Goal: Information Seeking & Learning: Learn about a topic

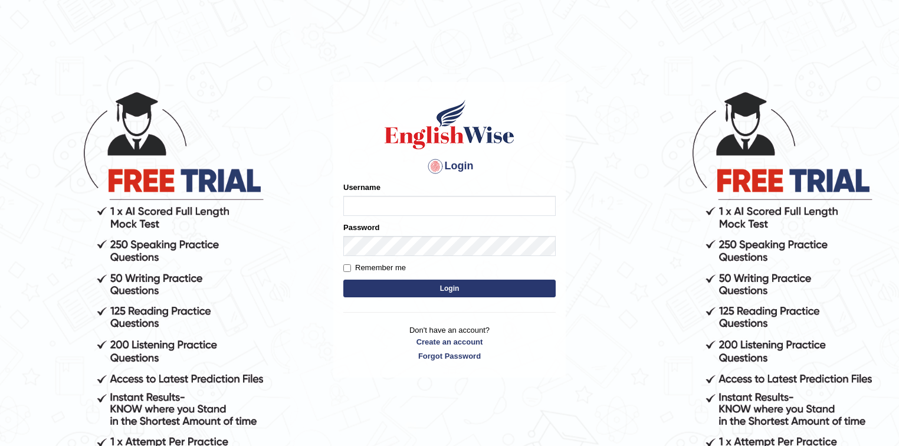
type input "Sobna"
click at [452, 290] on button "Login" at bounding box center [449, 288] width 212 height 18
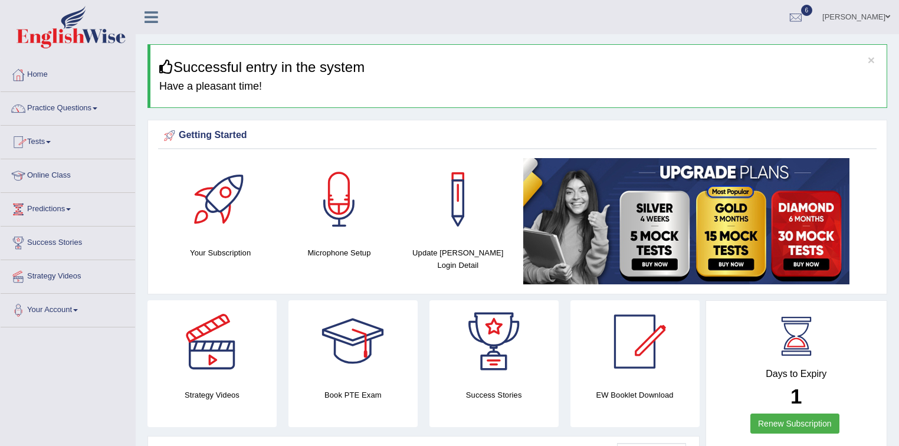
click at [97, 107] on span at bounding box center [95, 108] width 5 height 2
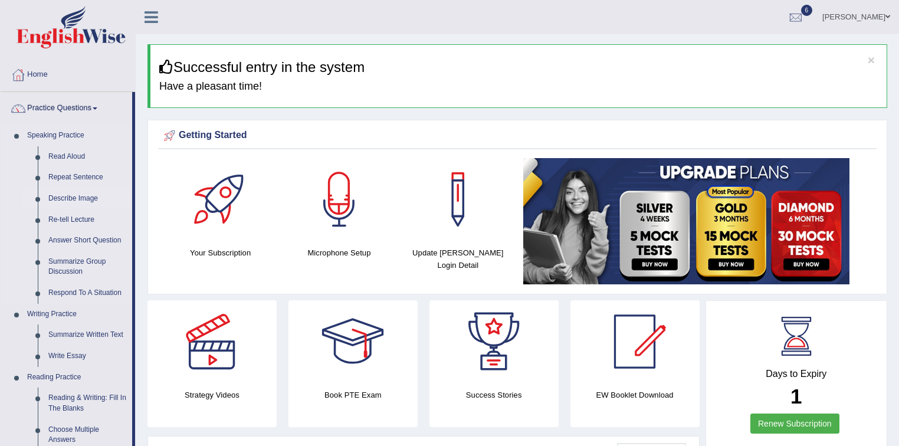
click at [88, 197] on link "Describe Image" at bounding box center [87, 198] width 89 height 21
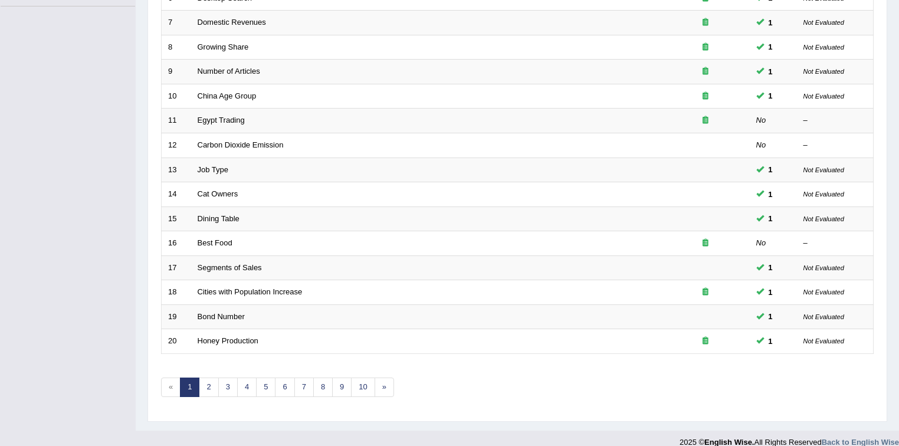
scroll to position [331, 0]
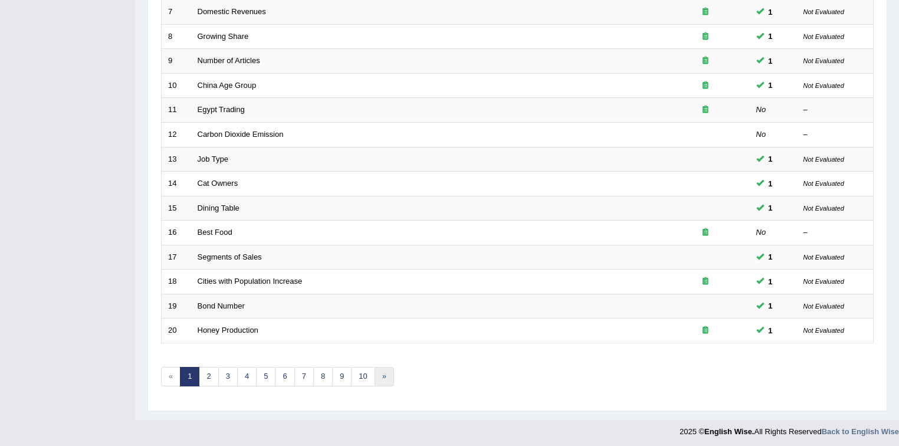
click at [380, 373] on link "»" at bounding box center [383, 376] width 19 height 19
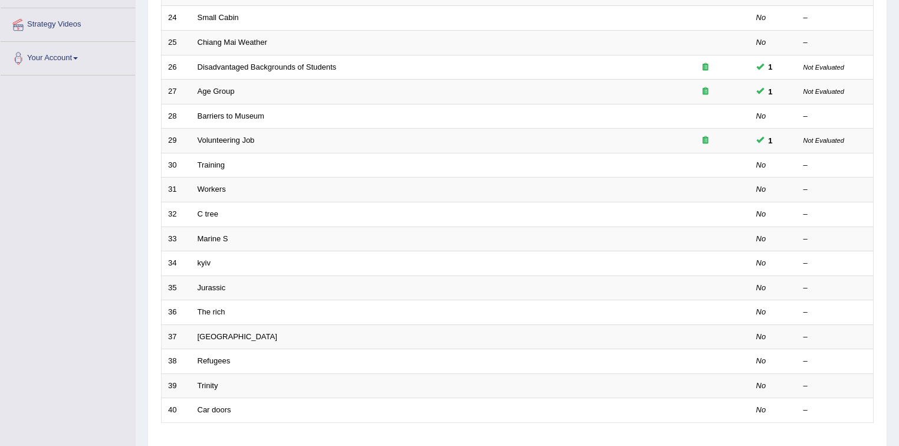
scroll to position [331, 0]
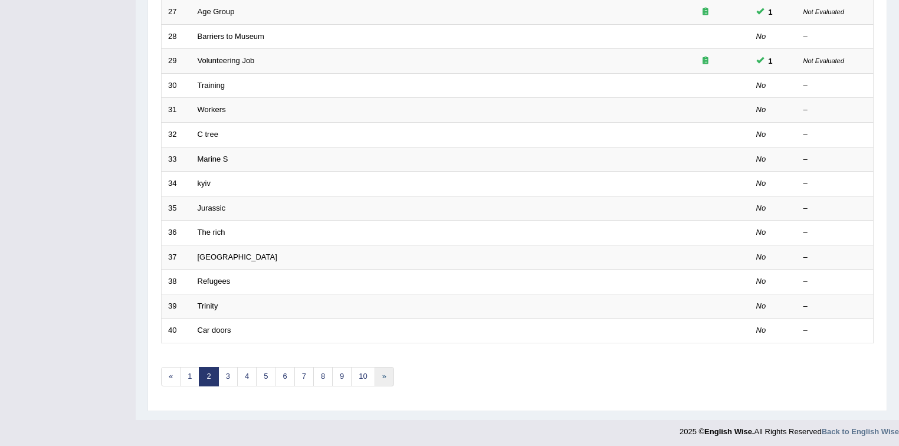
click at [380, 373] on link "»" at bounding box center [383, 376] width 19 height 19
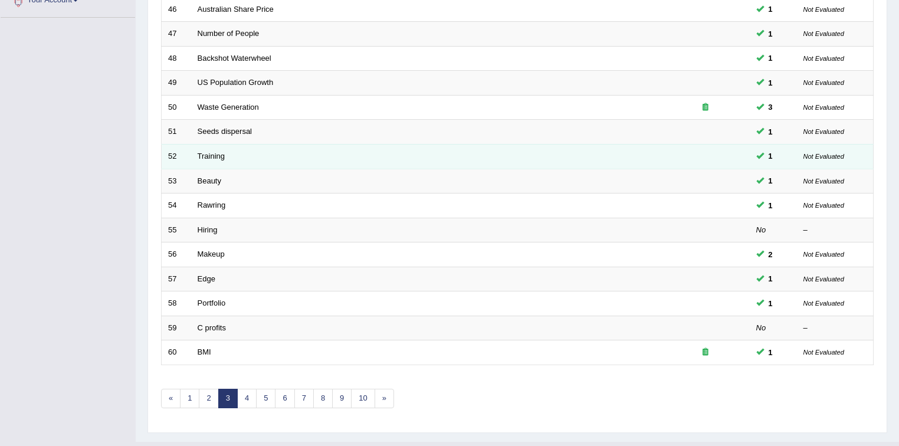
scroll to position [331, 0]
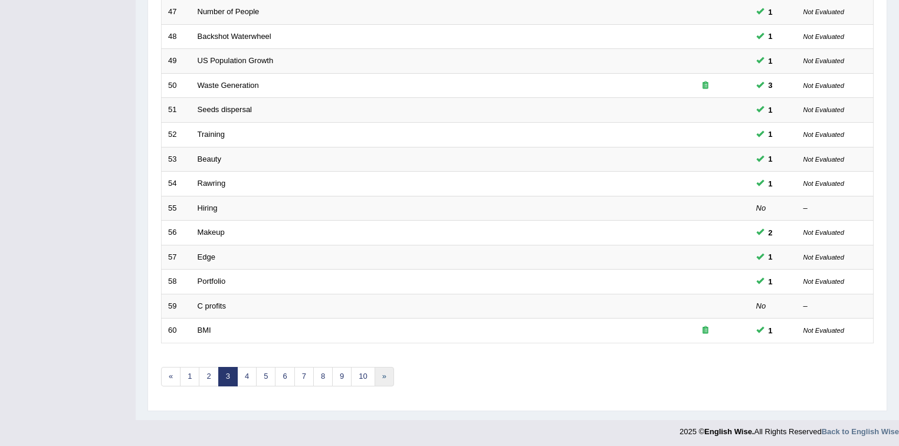
click at [382, 373] on link "»" at bounding box center [383, 376] width 19 height 19
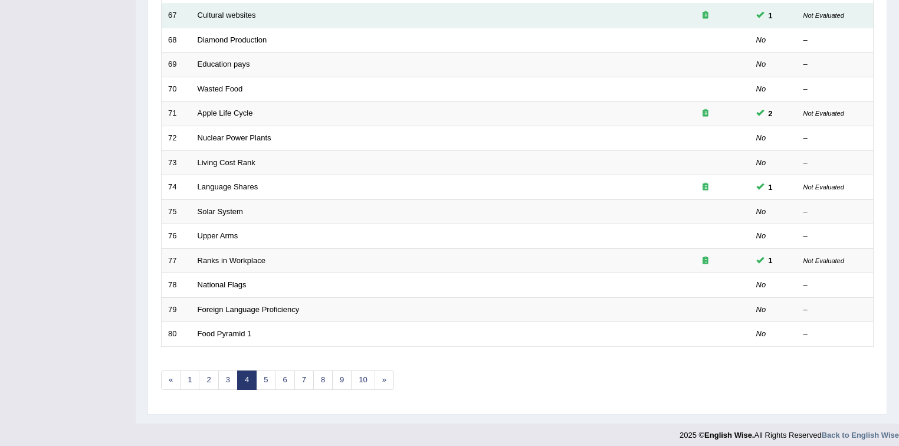
scroll to position [331, 0]
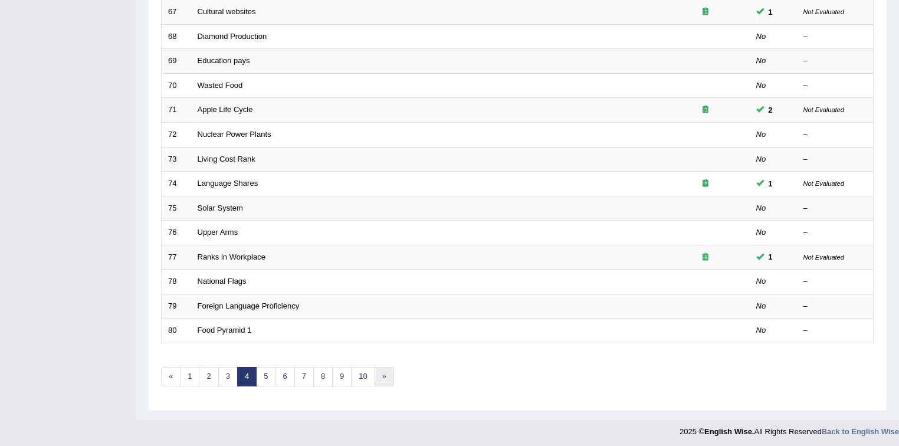
click at [380, 372] on link "»" at bounding box center [383, 376] width 19 height 19
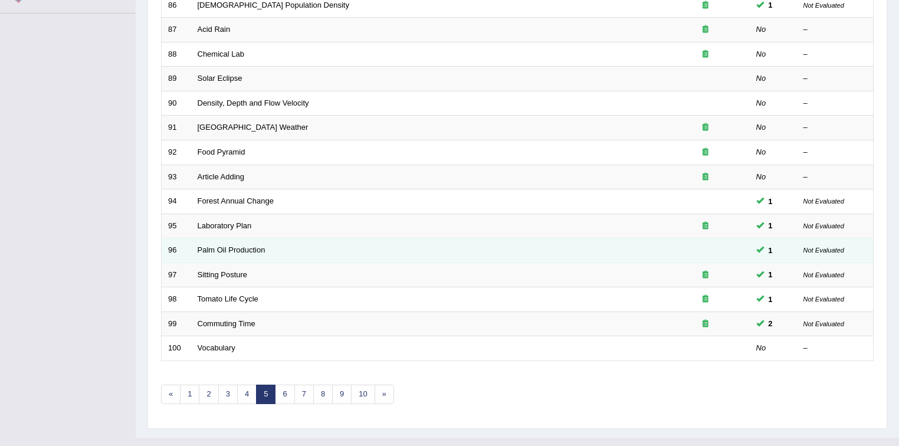
scroll to position [330, 0]
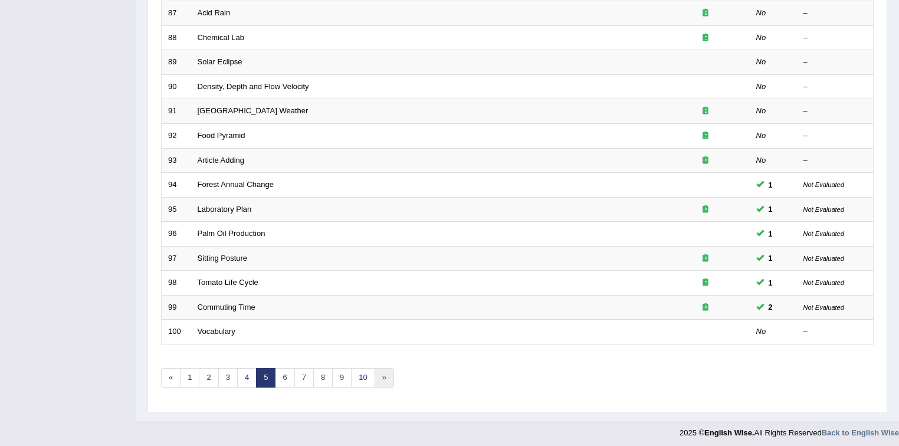
click at [379, 374] on link "»" at bounding box center [383, 377] width 19 height 19
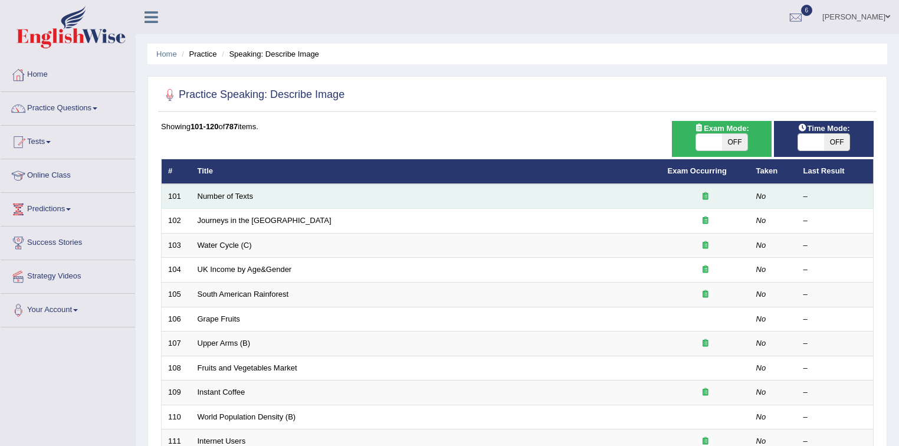
click at [269, 191] on td "Number of Texts" at bounding box center [426, 196] width 470 height 25
click at [222, 196] on link "Number of Texts" at bounding box center [225, 196] width 55 height 9
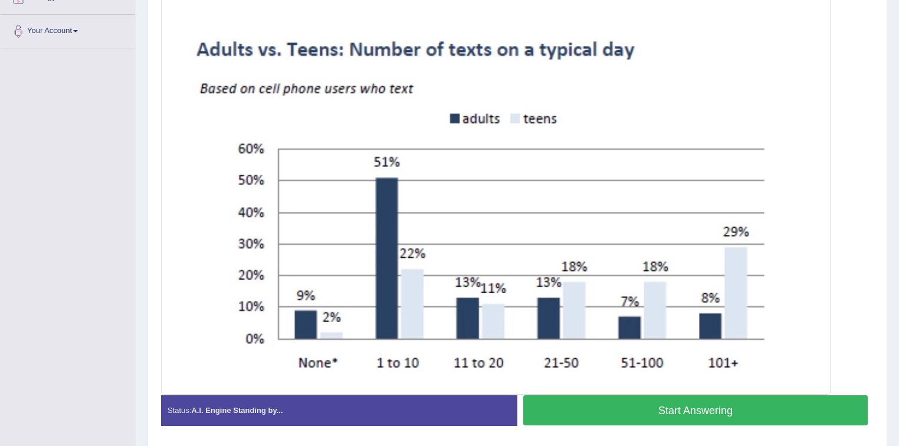
scroll to position [317, 0]
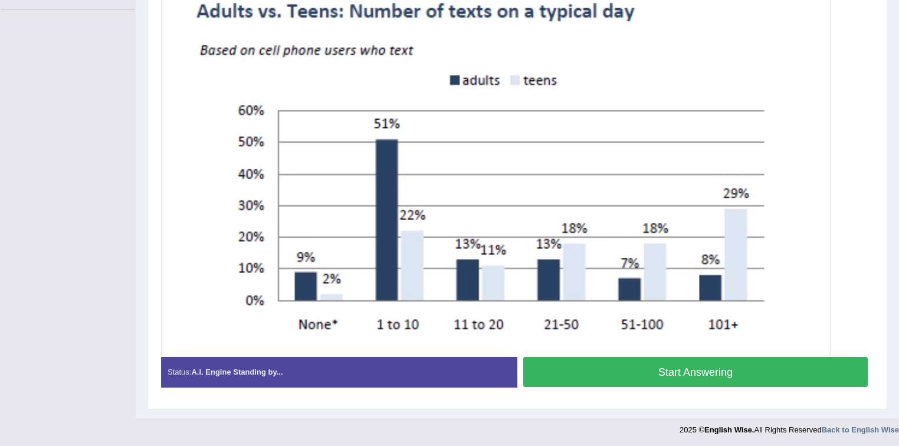
click at [604, 373] on button "Start Answering" at bounding box center [695, 372] width 344 height 30
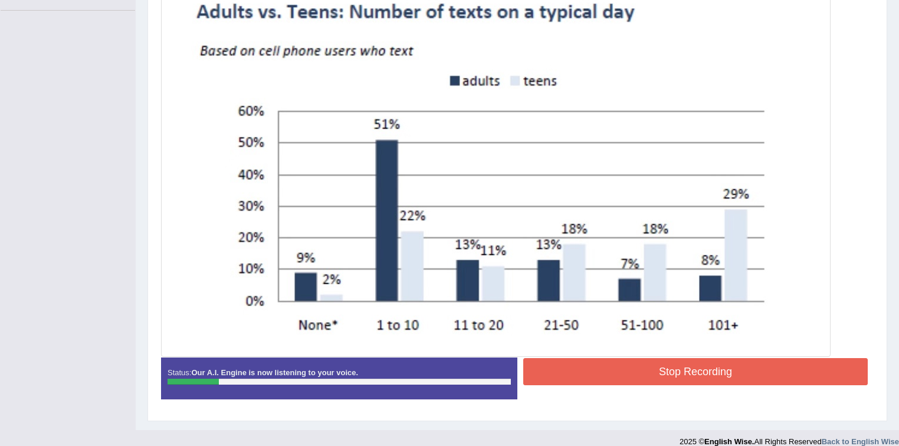
scroll to position [328, 0]
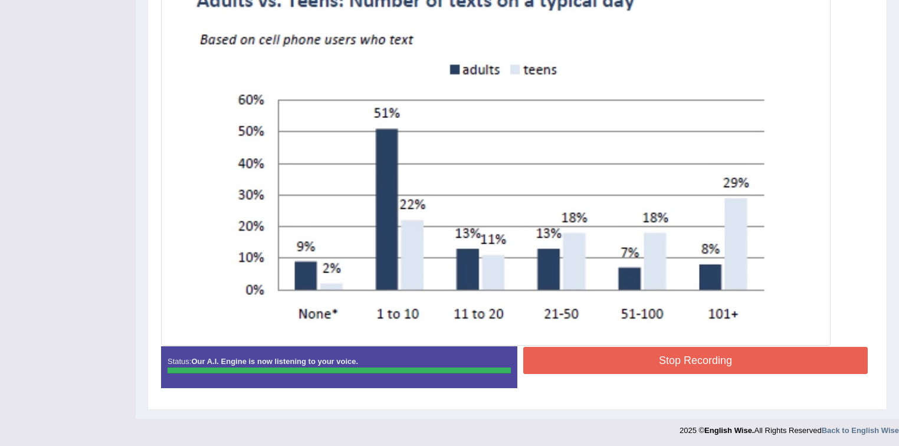
click at [599, 361] on div "Instructions: Look at the image below. In 25 seconds, please speak into the mic…" at bounding box center [517, 139] width 718 height 527
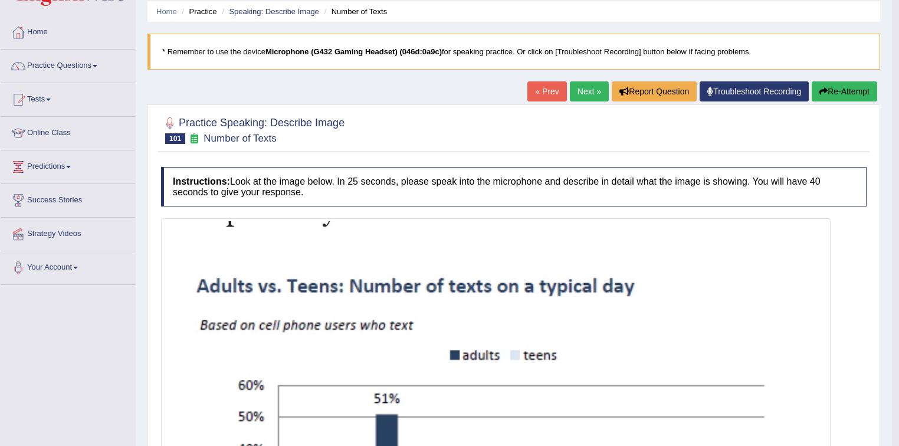
scroll to position [0, 0]
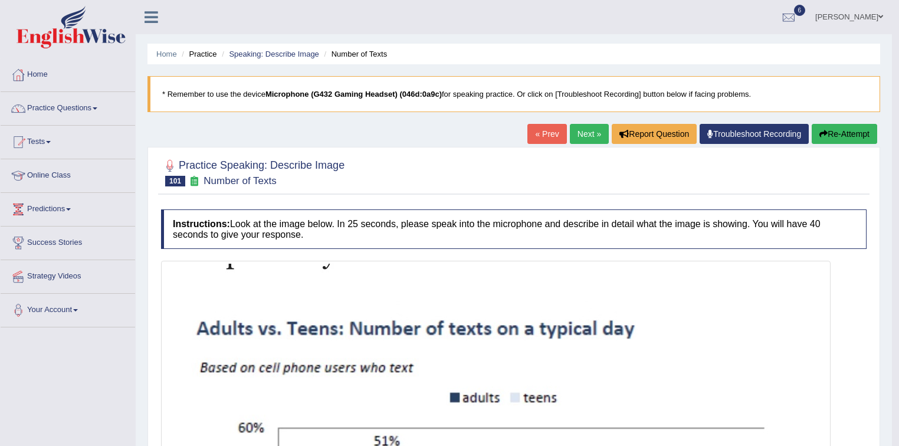
click at [581, 132] on link "Next »" at bounding box center [589, 134] width 39 height 20
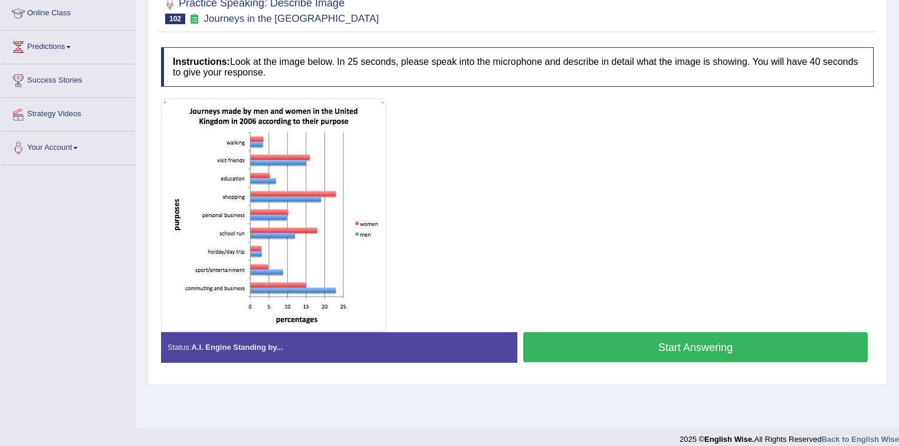
scroll to position [173, 0]
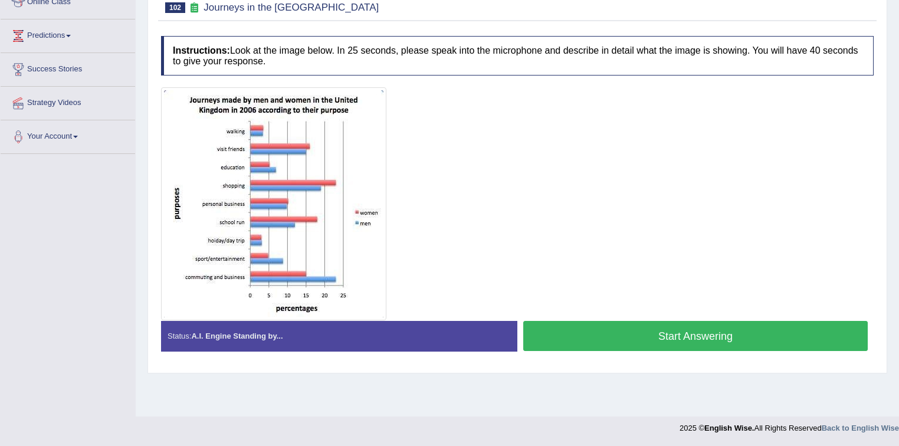
drag, startPoint x: 672, startPoint y: 332, endPoint x: 688, endPoint y: 319, distance: 20.5
click at [673, 330] on button "Start Answering" at bounding box center [695, 336] width 344 height 30
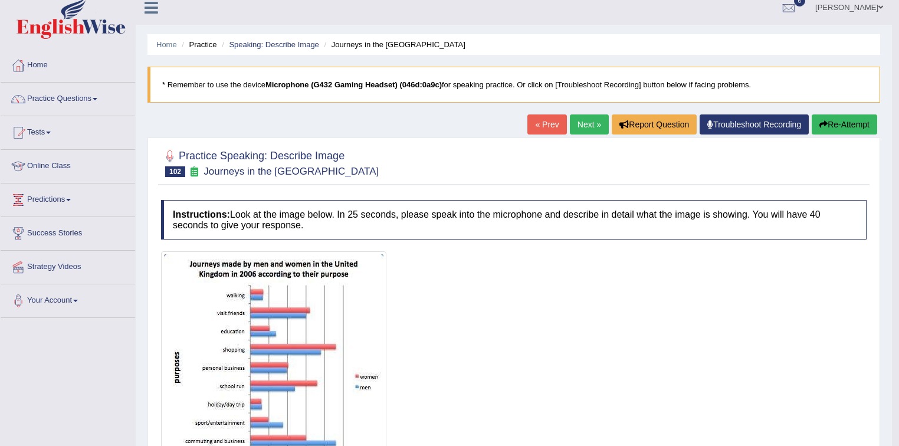
scroll to position [0, 0]
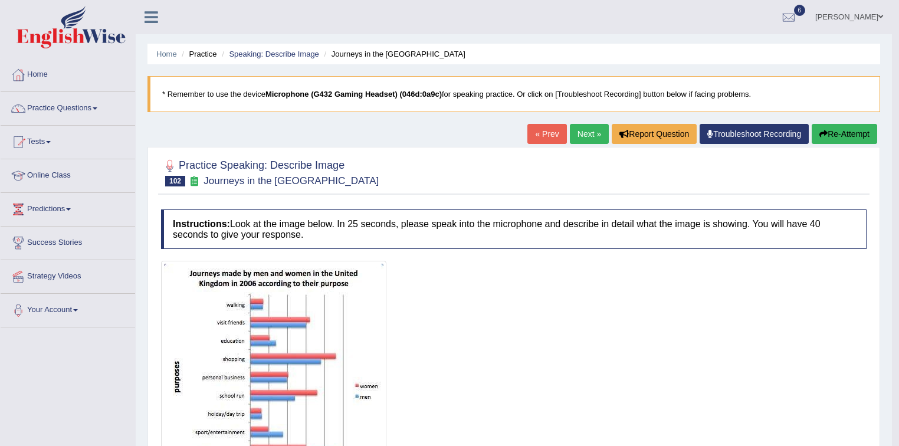
click at [583, 136] on link "Next »" at bounding box center [589, 134] width 39 height 20
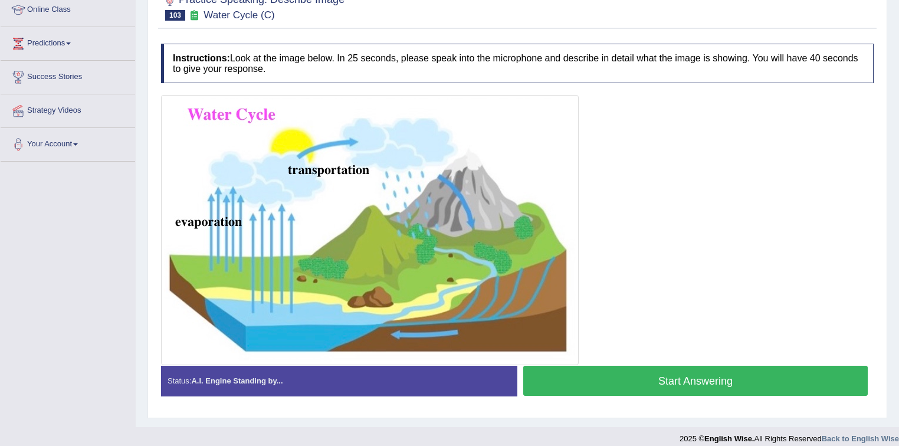
scroll to position [175, 0]
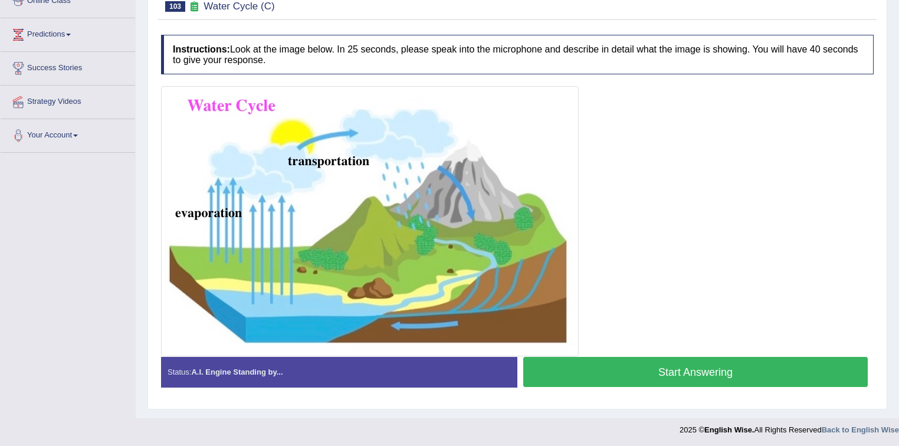
click at [665, 368] on button "Start Answering" at bounding box center [695, 372] width 344 height 30
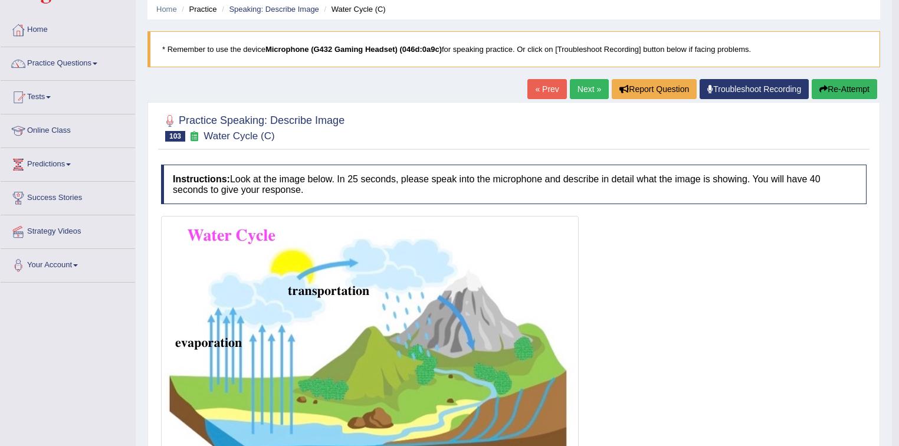
scroll to position [0, 0]
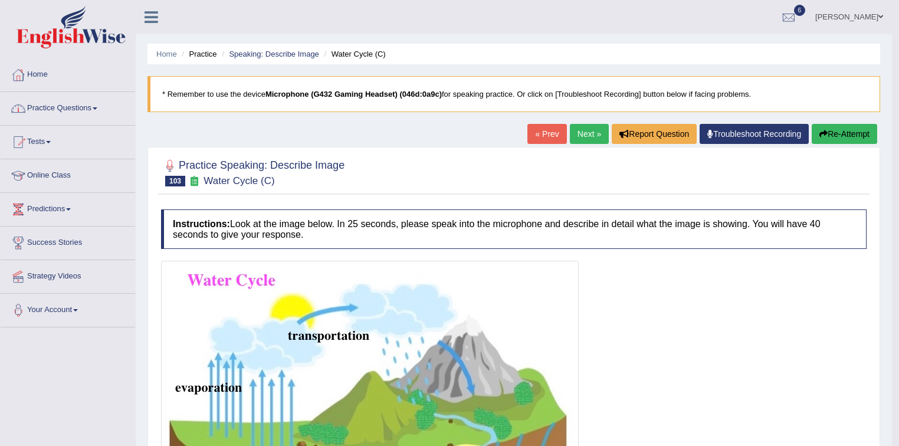
click at [97, 107] on span at bounding box center [95, 108] width 5 height 2
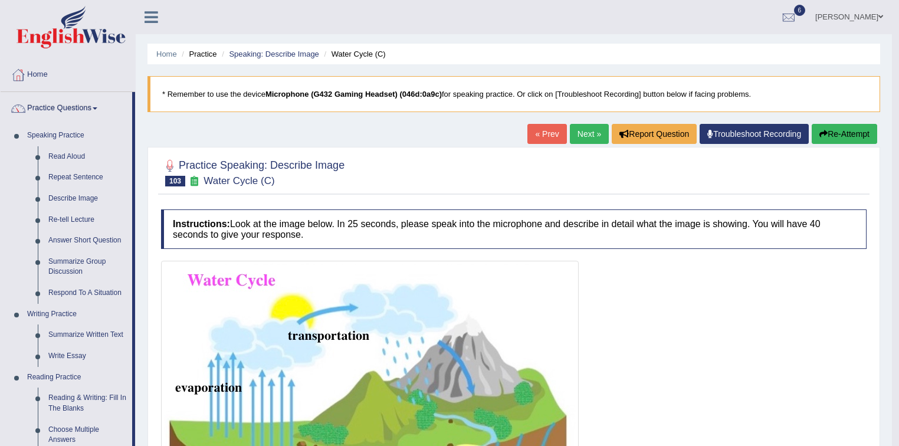
click at [627, 292] on div at bounding box center [513, 396] width 705 height 270
click at [85, 179] on link "Repeat Sentence" at bounding box center [87, 177] width 89 height 21
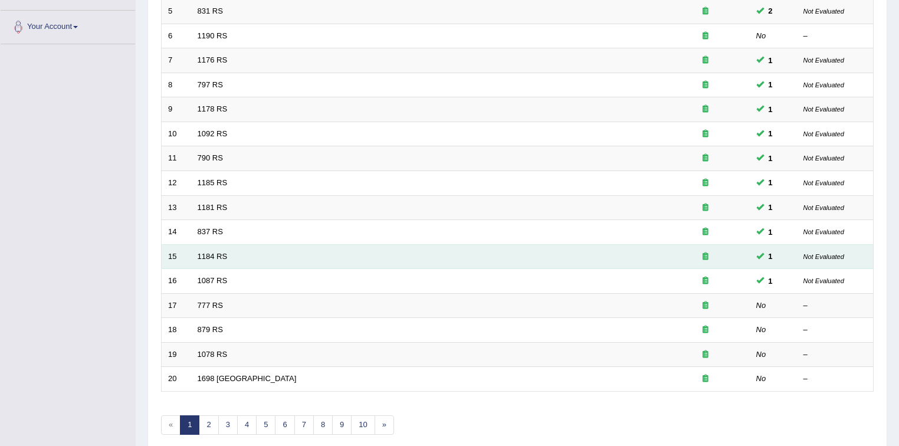
scroll to position [331, 0]
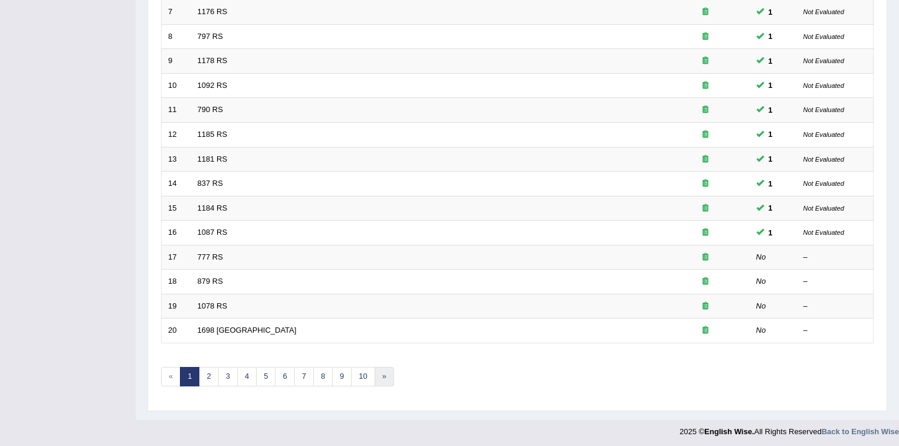
click at [382, 374] on link "»" at bounding box center [383, 376] width 19 height 19
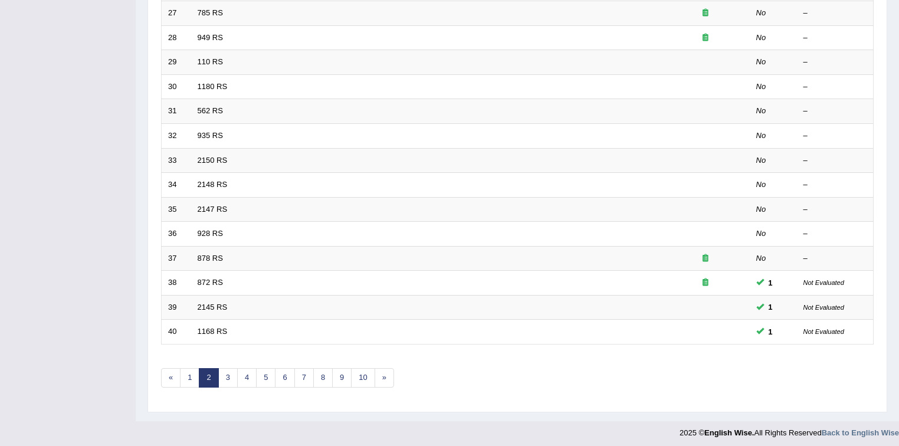
scroll to position [331, 0]
click at [381, 373] on link "»" at bounding box center [383, 376] width 19 height 19
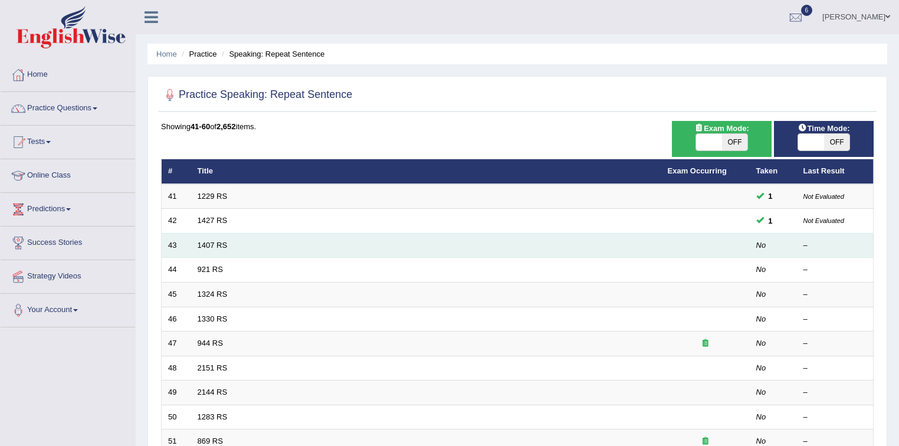
click at [241, 243] on td "1407 RS" at bounding box center [426, 245] width 470 height 25
click at [219, 243] on link "1407 RS" at bounding box center [213, 245] width 30 height 9
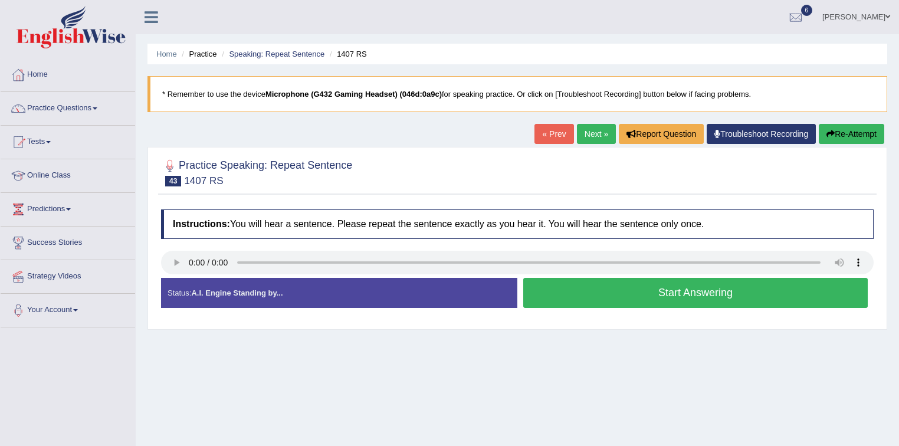
click at [683, 292] on button "Start Answering" at bounding box center [695, 293] width 344 height 30
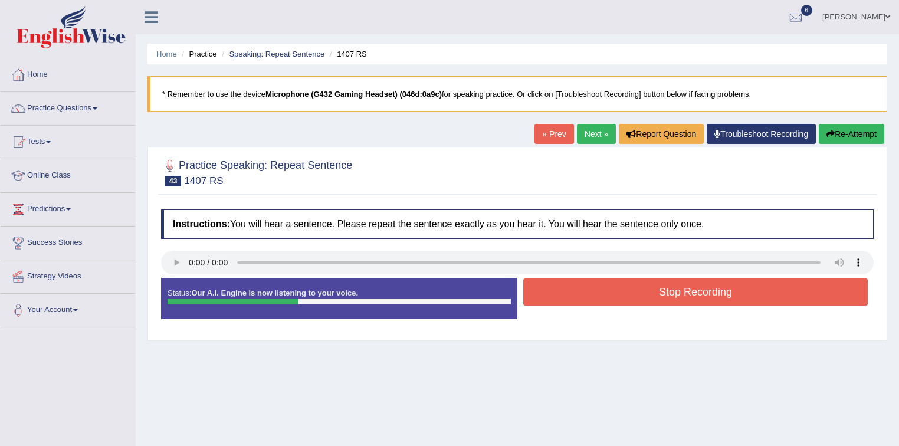
click at [683, 292] on button "Stop Recording" at bounding box center [695, 291] width 344 height 27
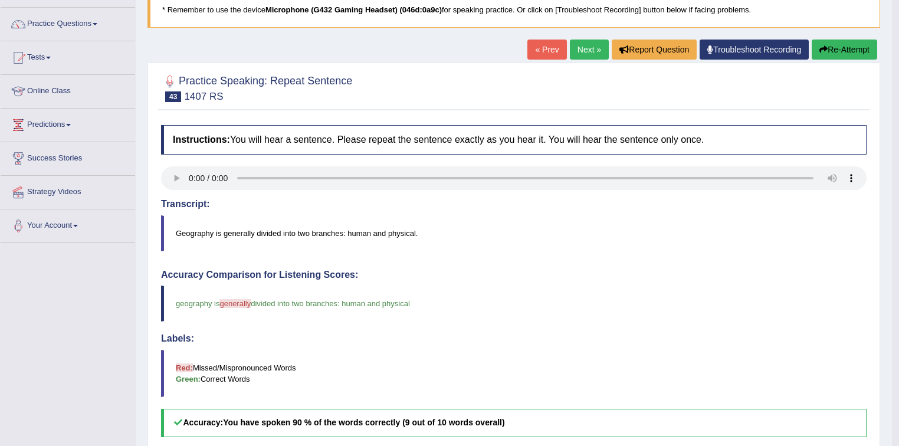
scroll to position [47, 0]
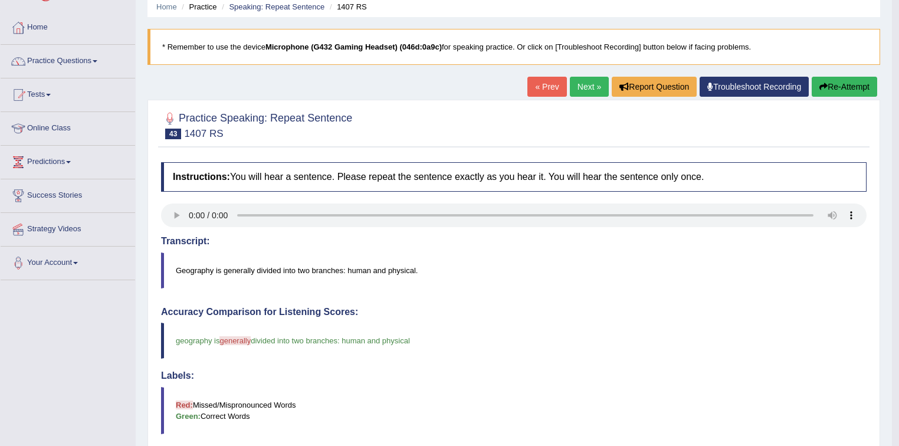
click at [586, 84] on link "Next »" at bounding box center [589, 87] width 39 height 20
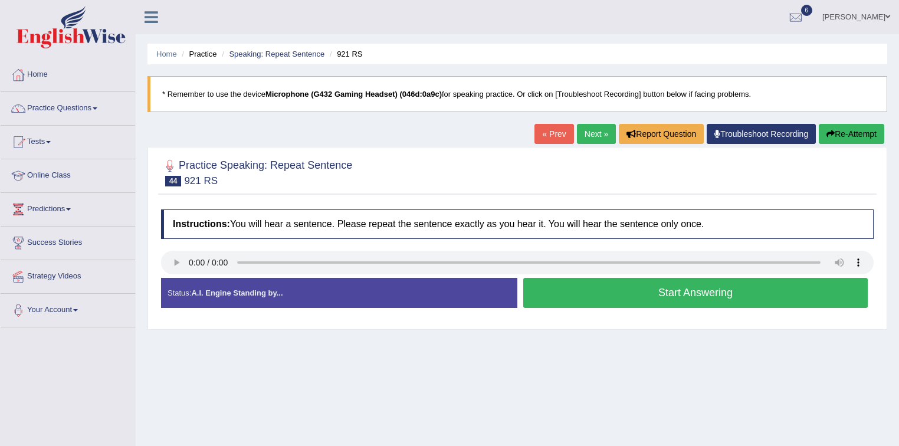
click at [677, 294] on button "Start Answering" at bounding box center [695, 293] width 344 height 30
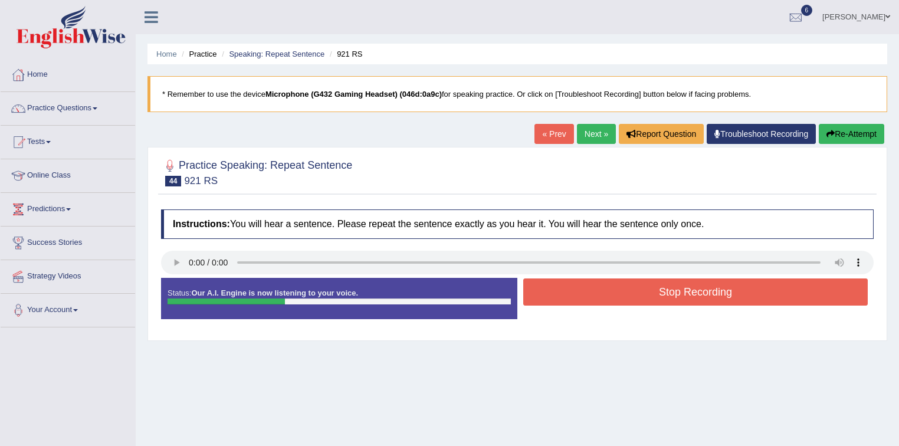
click at [677, 294] on button "Stop Recording" at bounding box center [695, 291] width 344 height 27
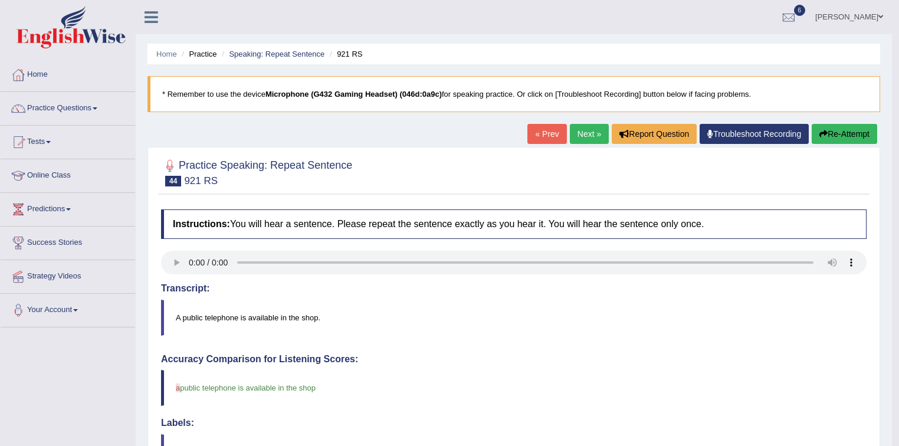
click at [97, 108] on span at bounding box center [95, 108] width 5 height 2
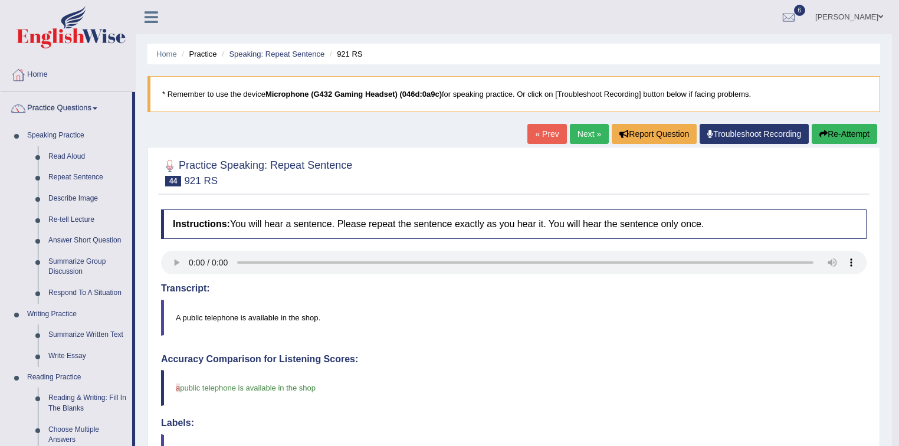
click at [585, 130] on link "Next »" at bounding box center [589, 134] width 39 height 20
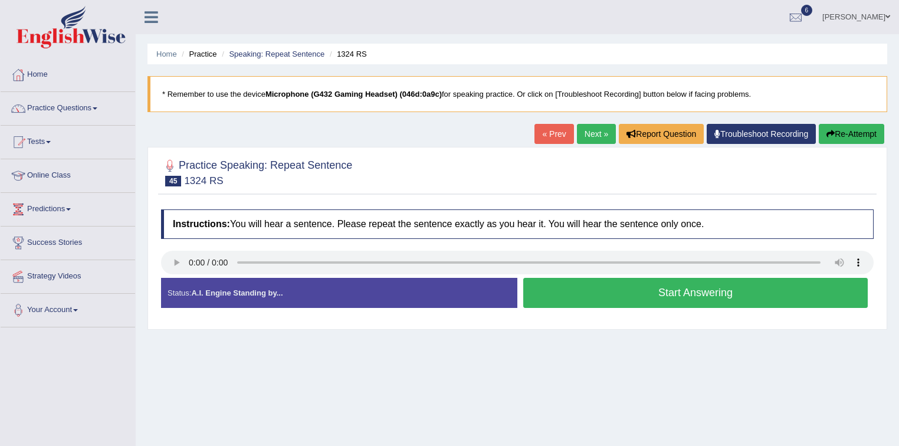
click at [681, 291] on button "Start Answering" at bounding box center [695, 293] width 344 height 30
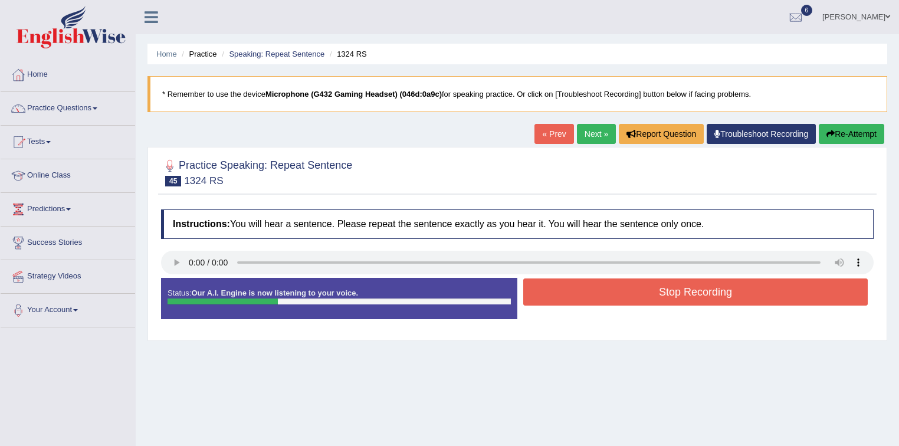
click at [670, 290] on button "Stop Recording" at bounding box center [695, 291] width 344 height 27
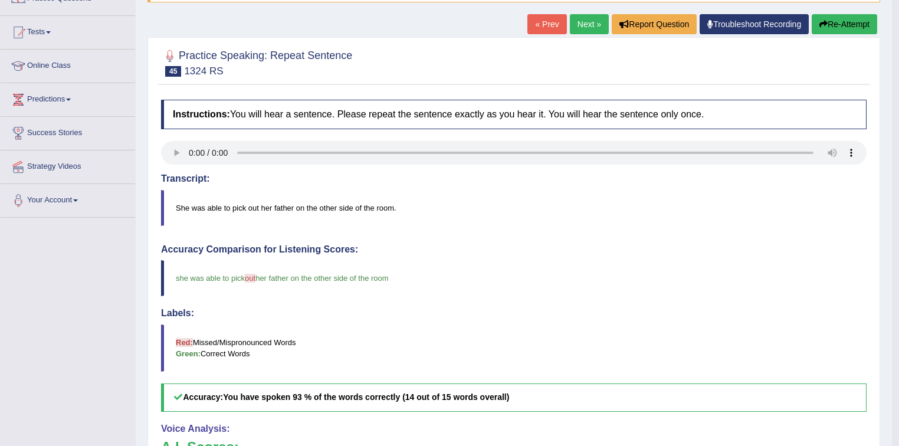
scroll to position [47, 0]
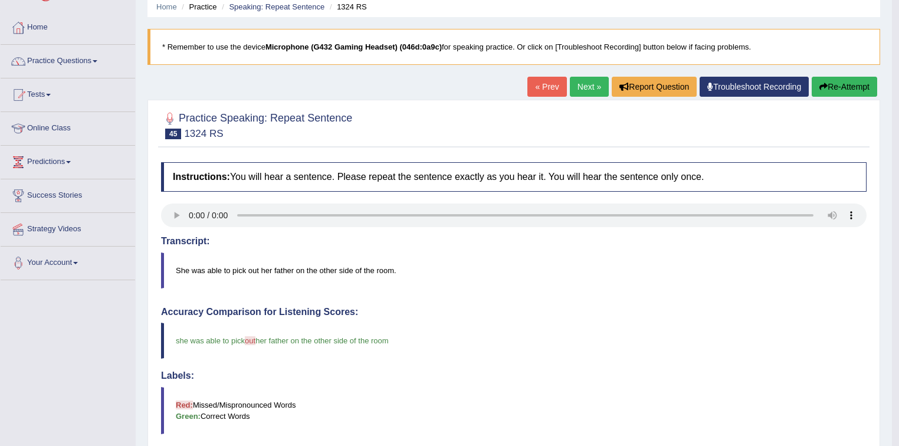
click at [587, 85] on link "Next »" at bounding box center [589, 87] width 39 height 20
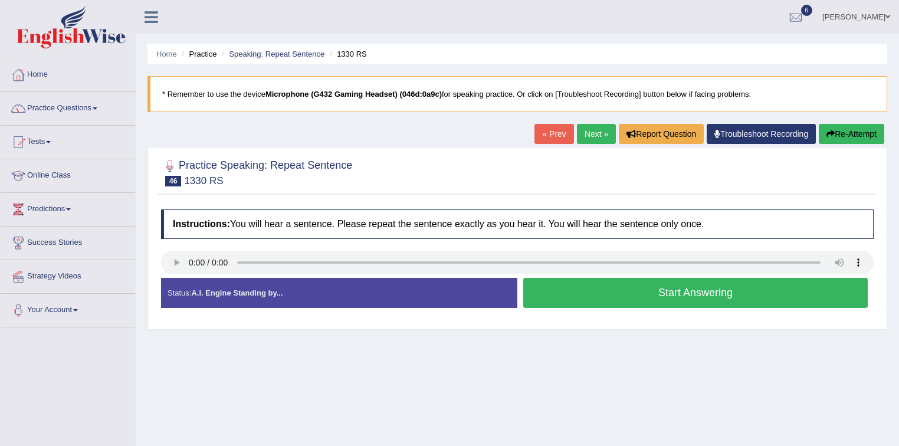
click at [699, 291] on button "Start Answering" at bounding box center [695, 293] width 344 height 30
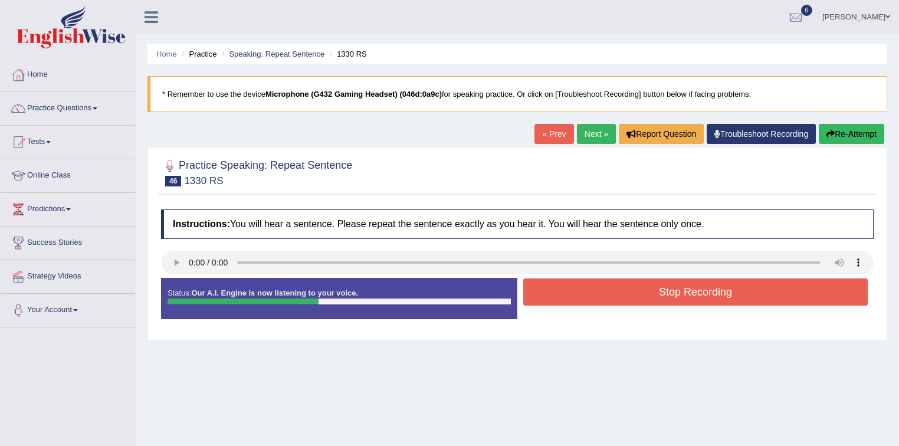
click at [678, 290] on button "Stop Recording" at bounding box center [695, 291] width 344 height 27
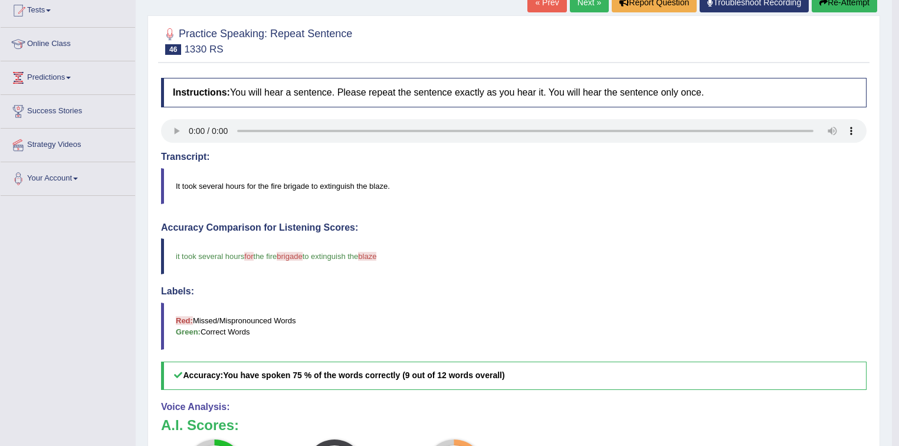
scroll to position [113, 0]
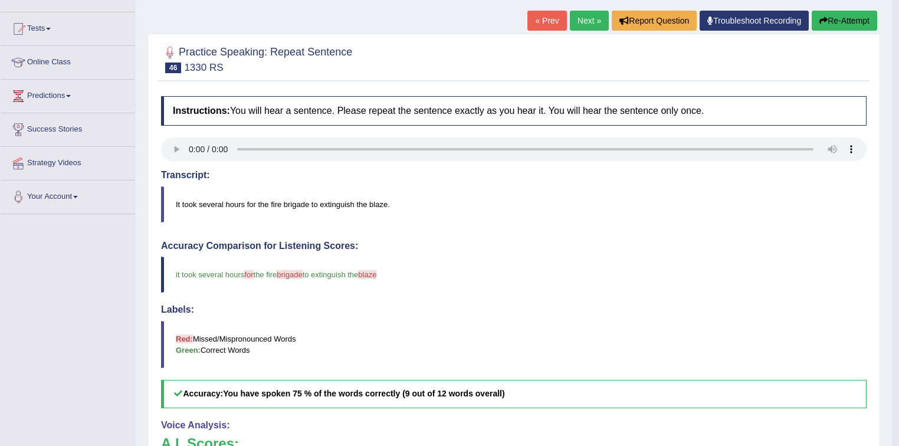
click at [581, 19] on link "Next »" at bounding box center [589, 21] width 39 height 20
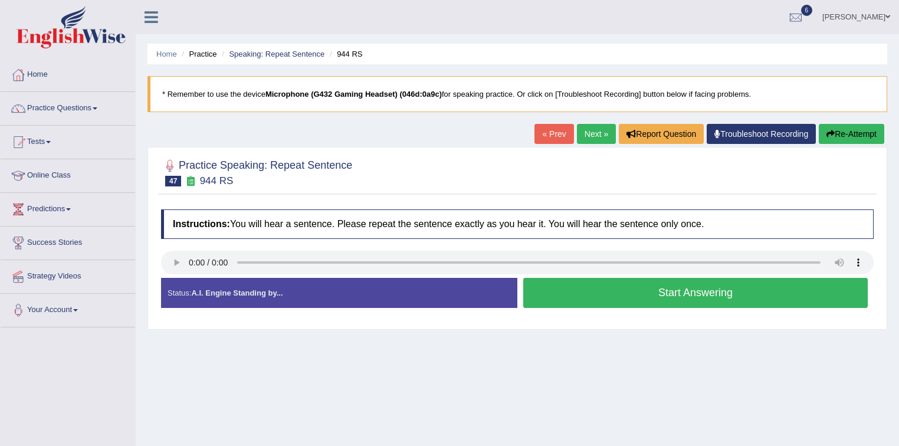
click at [694, 294] on button "Start Answering" at bounding box center [695, 293] width 344 height 30
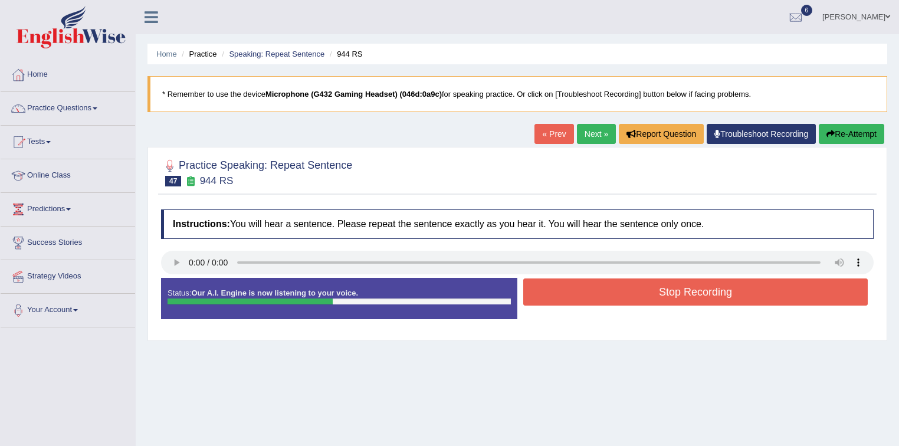
click at [695, 292] on button "Stop Recording" at bounding box center [695, 291] width 344 height 27
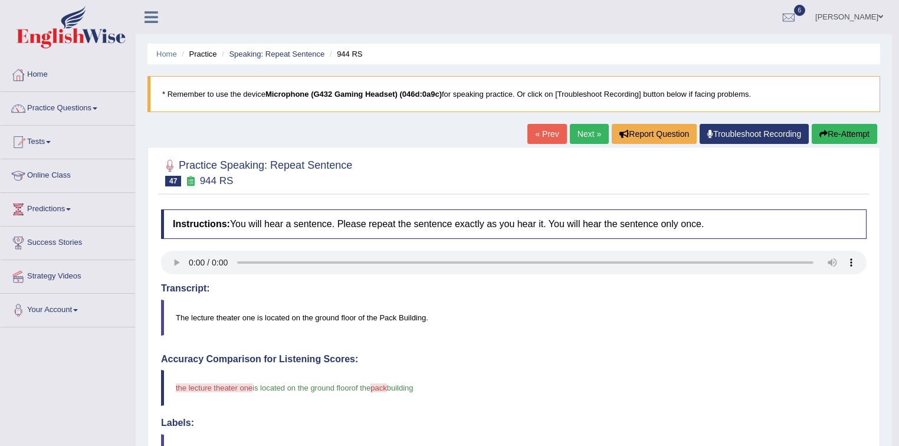
click at [100, 104] on link "Practice Questions" at bounding box center [68, 106] width 134 height 29
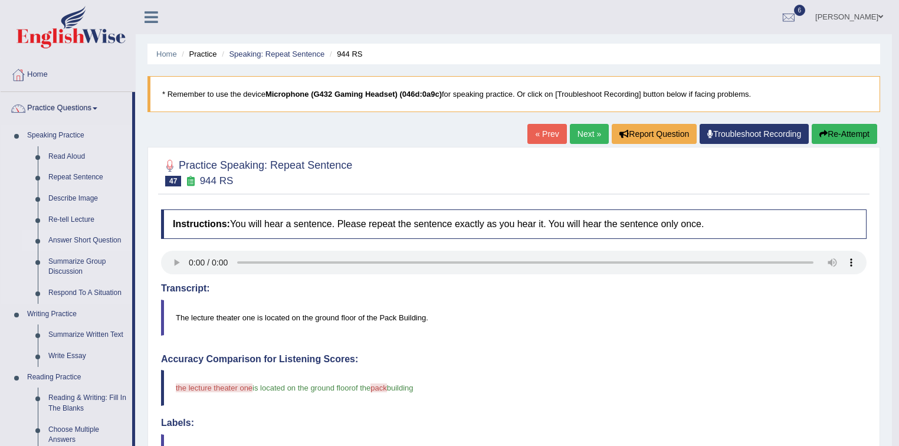
click at [84, 239] on link "Answer Short Question" at bounding box center [87, 240] width 89 height 21
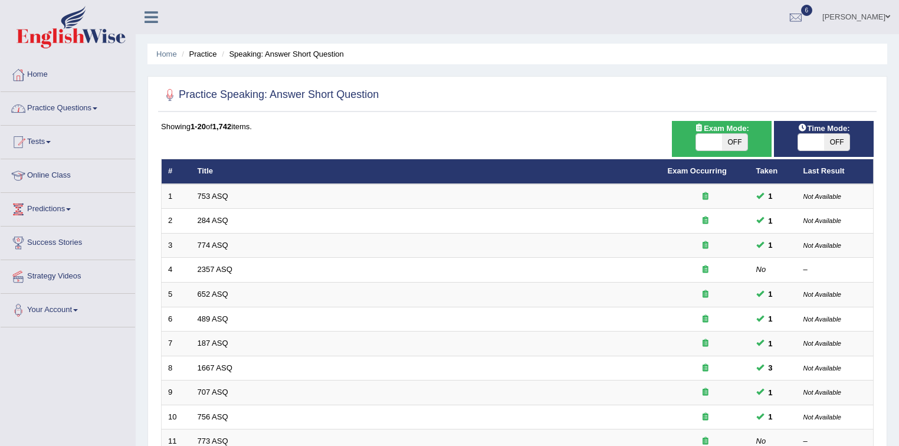
click at [97, 108] on span at bounding box center [95, 108] width 5 height 2
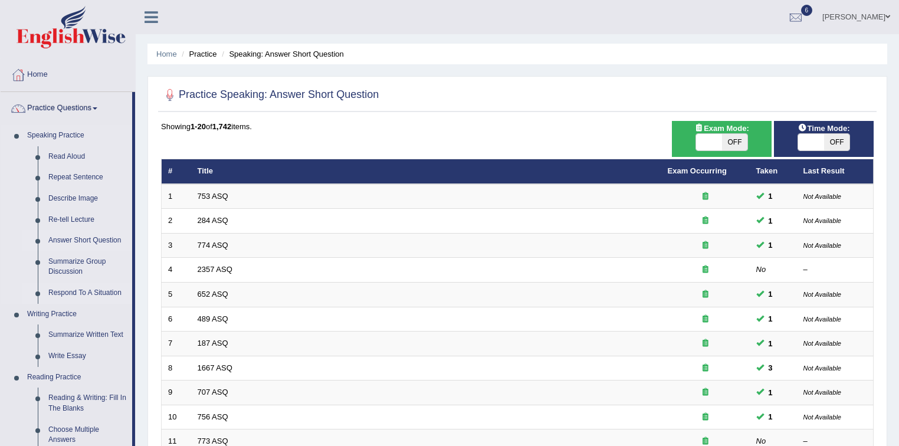
click at [89, 294] on link "Respond To A Situation" at bounding box center [87, 292] width 89 height 21
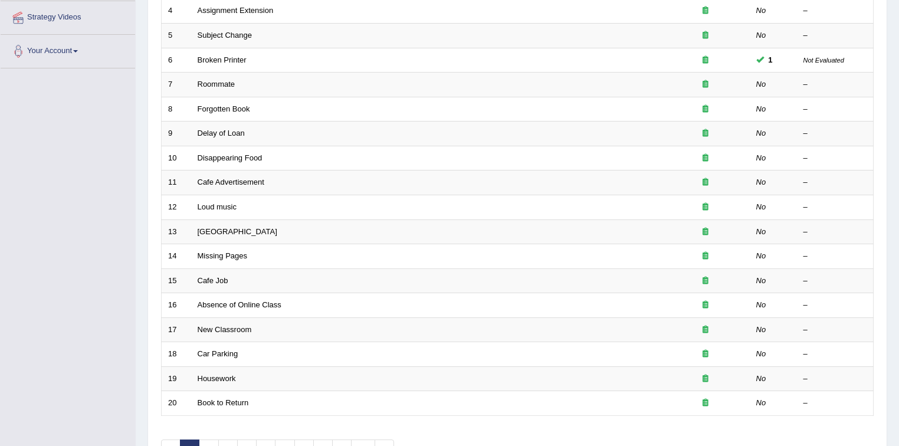
scroll to position [96, 0]
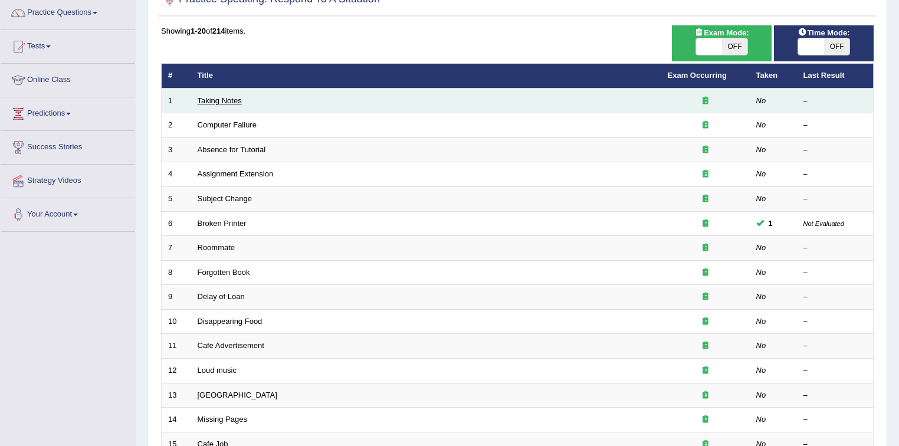
click at [230, 100] on link "Taking Notes" at bounding box center [220, 100] width 44 height 9
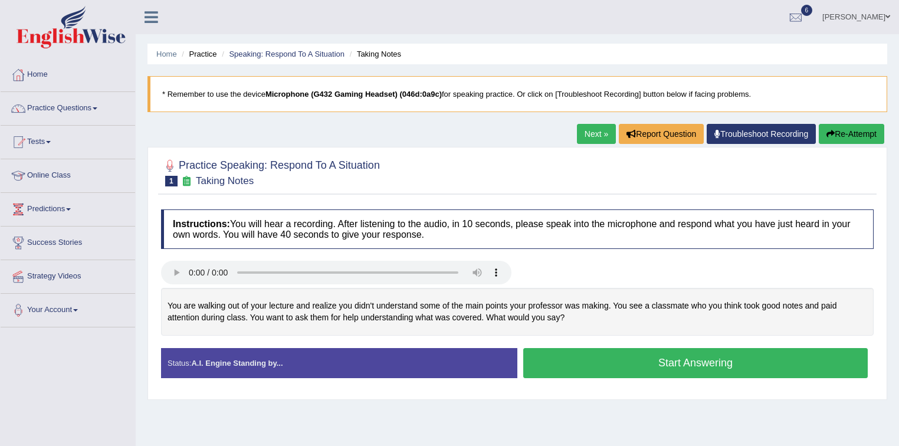
scroll to position [173, 0]
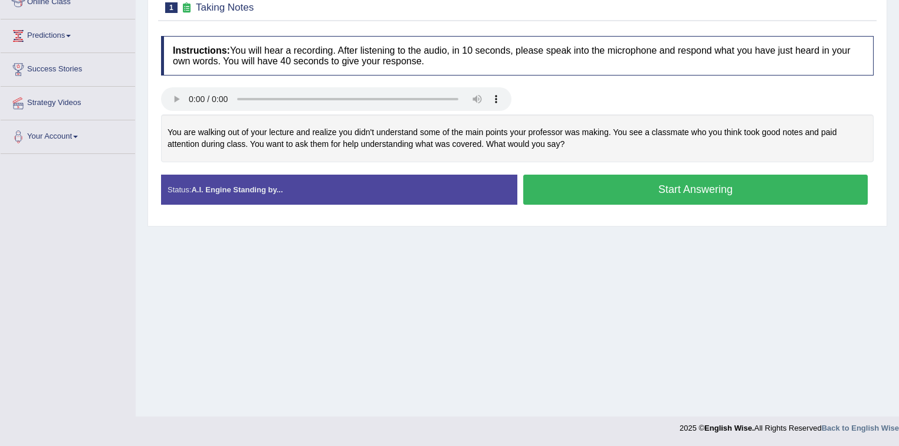
click at [675, 184] on button "Start Answering" at bounding box center [695, 190] width 344 height 30
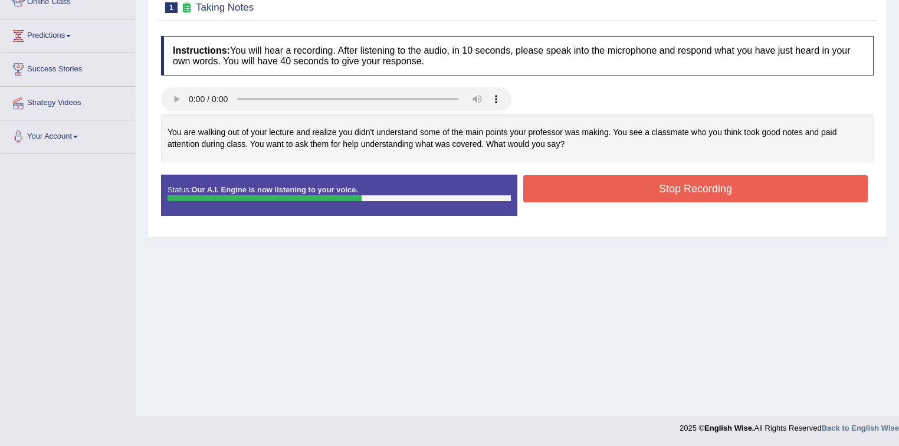
click at [670, 183] on button "Stop Recording" at bounding box center [695, 188] width 344 height 27
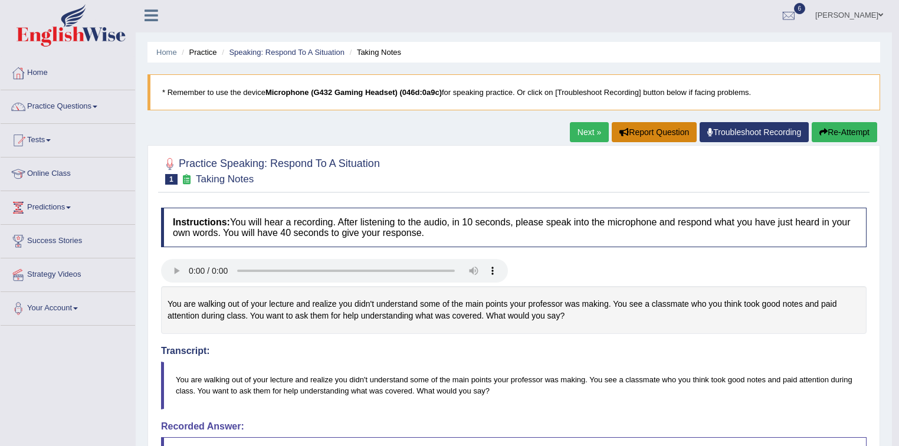
scroll to position [0, 0]
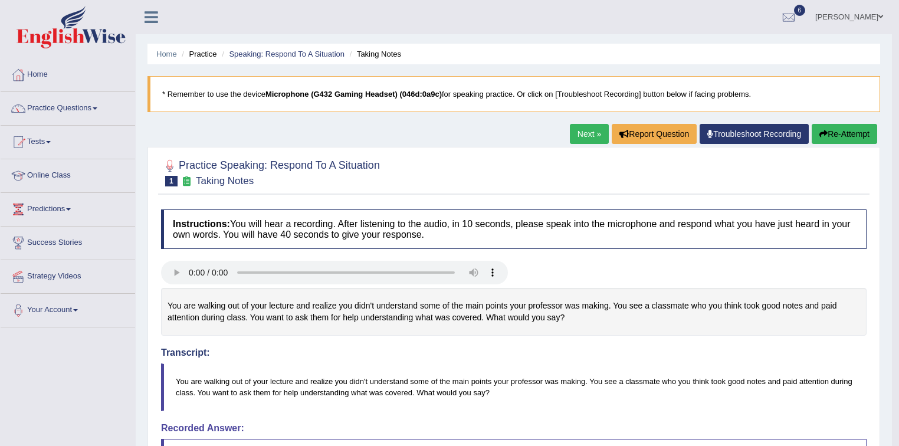
click at [586, 129] on link "Next »" at bounding box center [589, 134] width 39 height 20
